Goal: Task Accomplishment & Management: Manage account settings

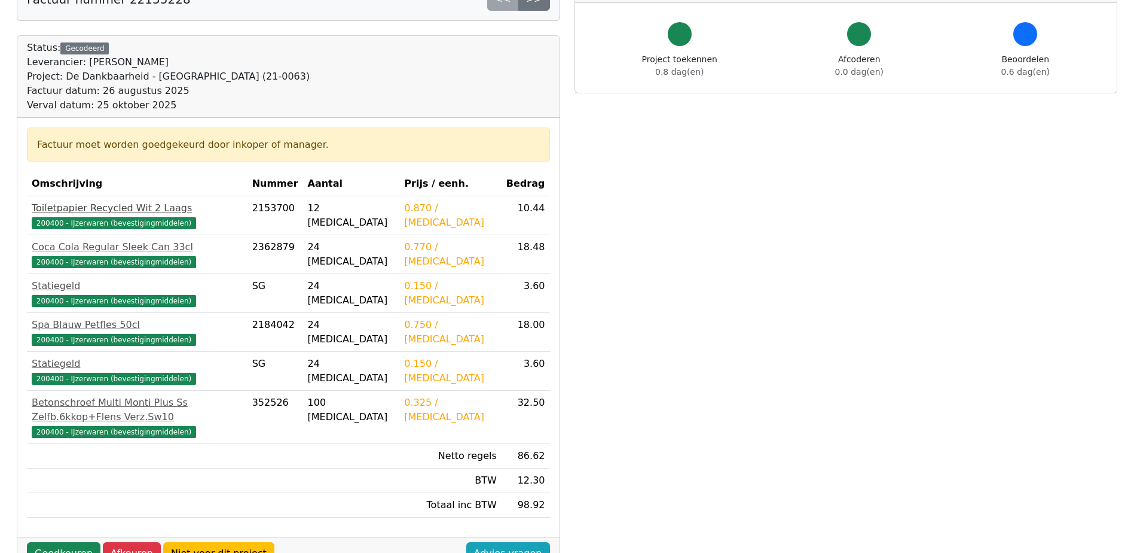
scroll to position [120, 0]
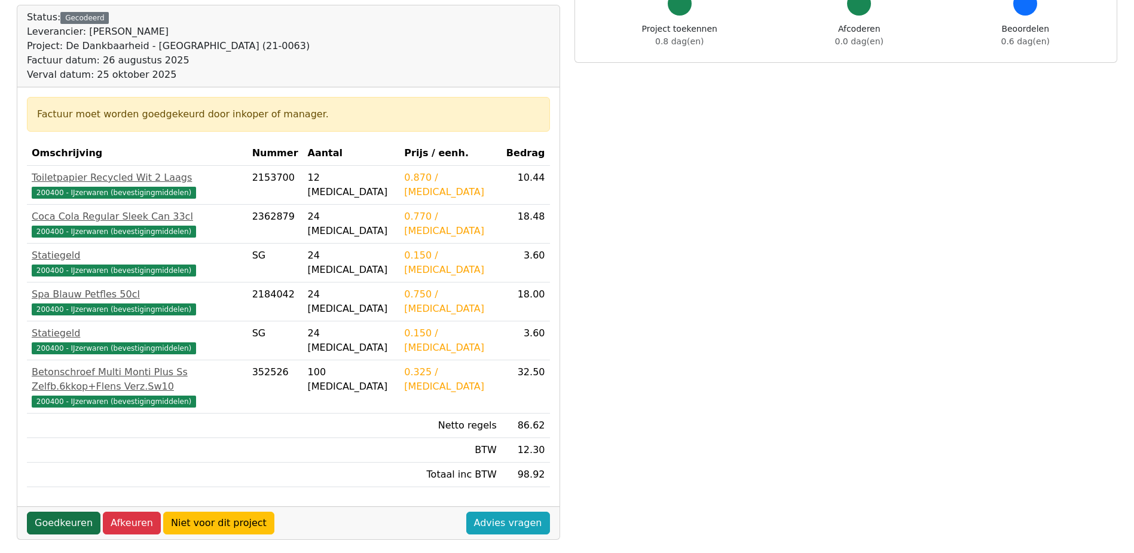
click at [57, 511] on link "Goedkeuren" at bounding box center [64, 522] width 74 height 23
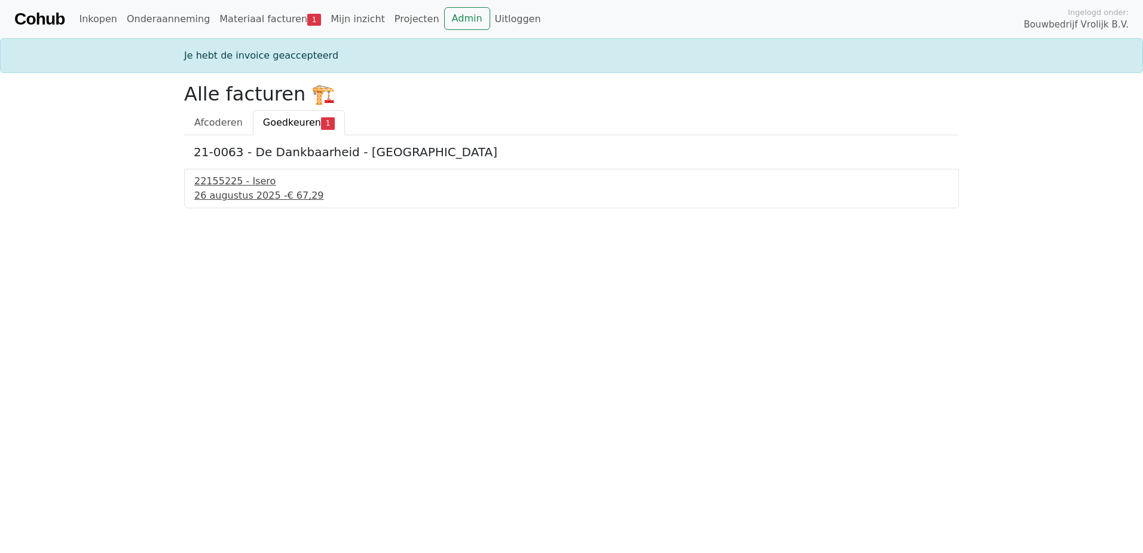
click at [245, 180] on div "22155225 - Isero" at bounding box center [571, 181] width 755 height 14
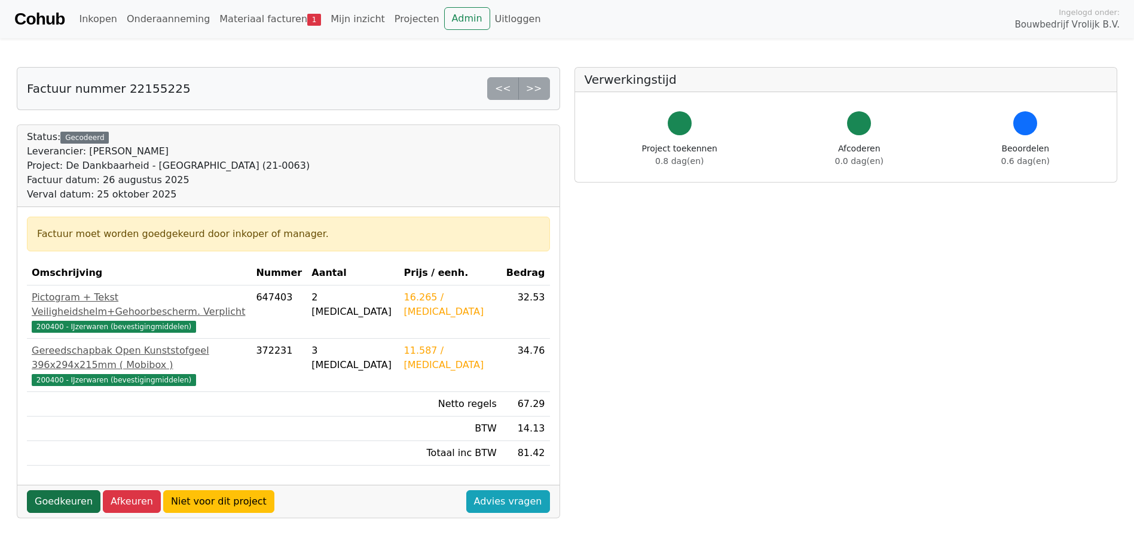
click at [48, 490] on link "Goedkeuren" at bounding box center [64, 501] width 74 height 23
